Goal: Information Seeking & Learning: Learn about a topic

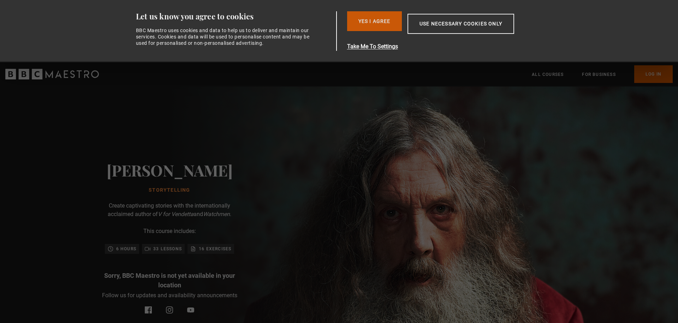
click at [386, 24] on button "Yes I Agree" at bounding box center [374, 21] width 55 height 20
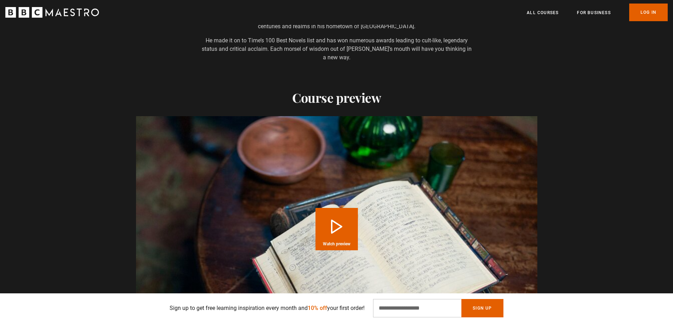
scroll to position [572, 0]
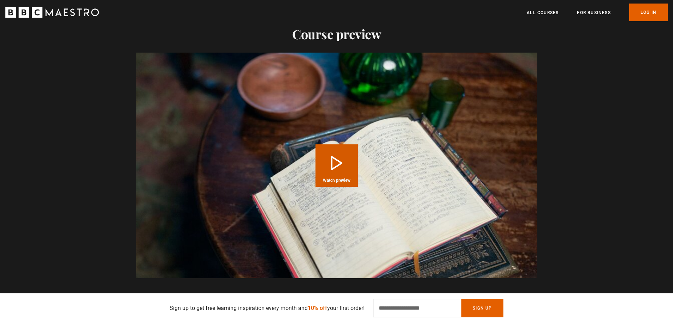
click at [334, 161] on button "Play Course overview for Storytelling with Alan Moore Watch preview" at bounding box center [337, 166] width 42 height 42
click at [56, 18] on div "Menu Close All Courses For business Already have an account? Log In" at bounding box center [336, 13] width 673 height 18
click at [53, 16] on icon "BBC Maestro" at bounding box center [52, 12] width 94 height 11
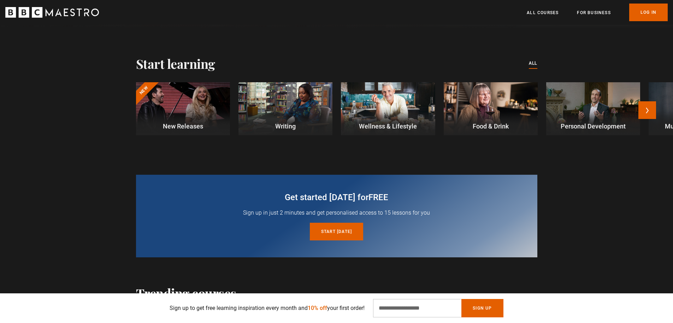
click at [295, 111] on div at bounding box center [285, 108] width 94 height 53
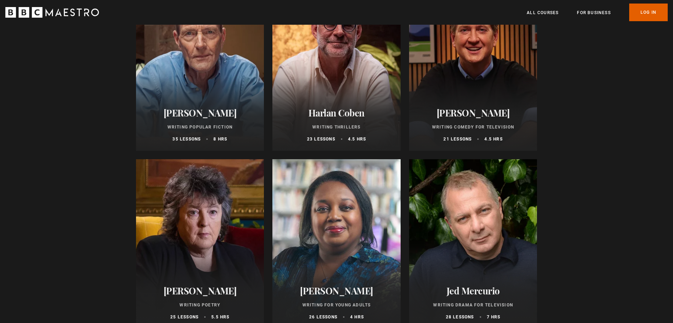
scroll to position [572, 0]
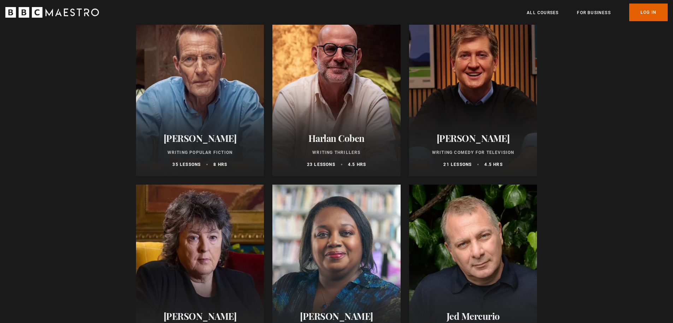
click at [335, 99] on div at bounding box center [336, 92] width 128 height 170
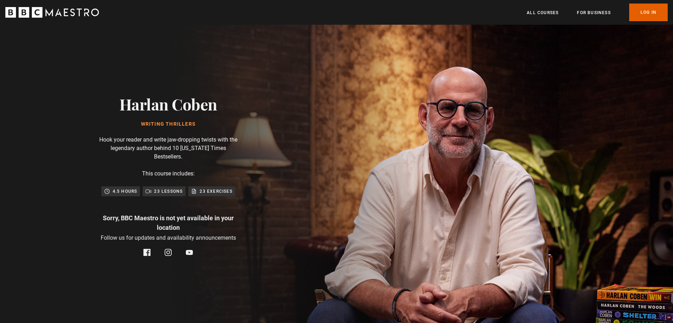
drag, startPoint x: 225, startPoint y: 107, endPoint x: 120, endPoint y: 107, distance: 105.3
click at [120, 107] on div "Harlan Coben Writing Thrillers Hook your reader and write jaw-dropping twists w…" at bounding box center [168, 176] width 226 height 302
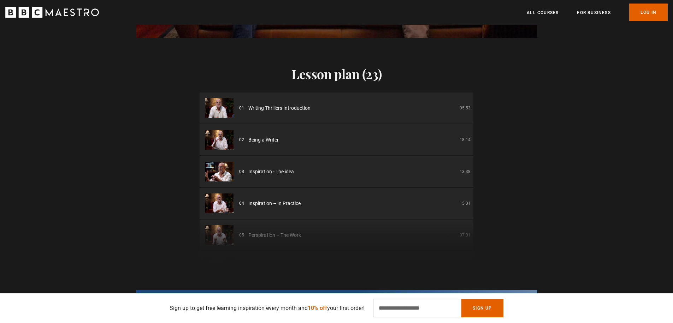
scroll to position [827, 0]
